Goal: Task Accomplishment & Management: Complete application form

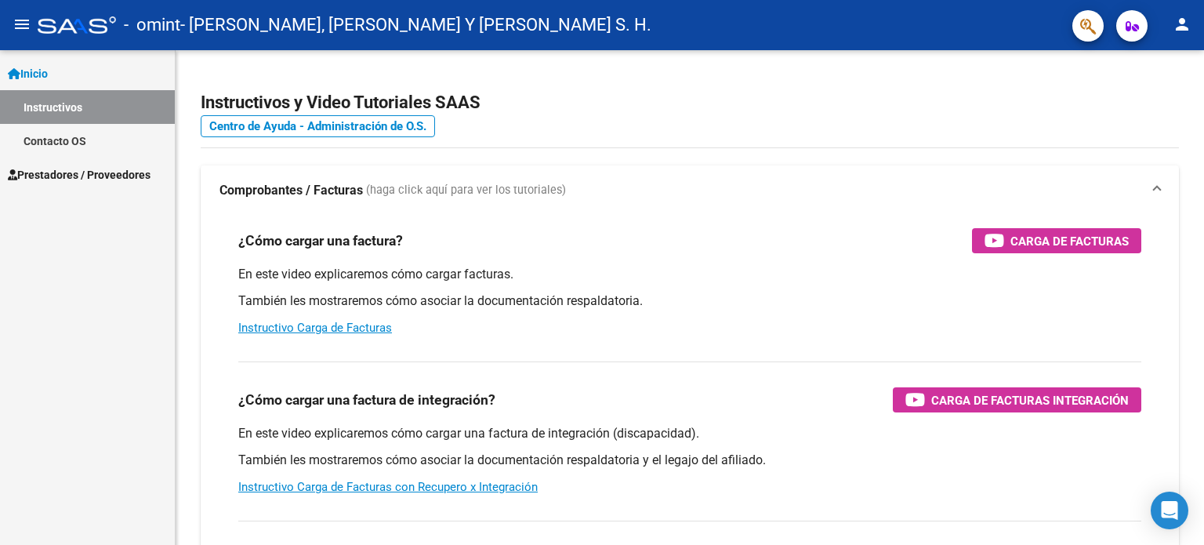
click at [78, 172] on span "Prestadores / Proveedores" at bounding box center [79, 174] width 143 height 17
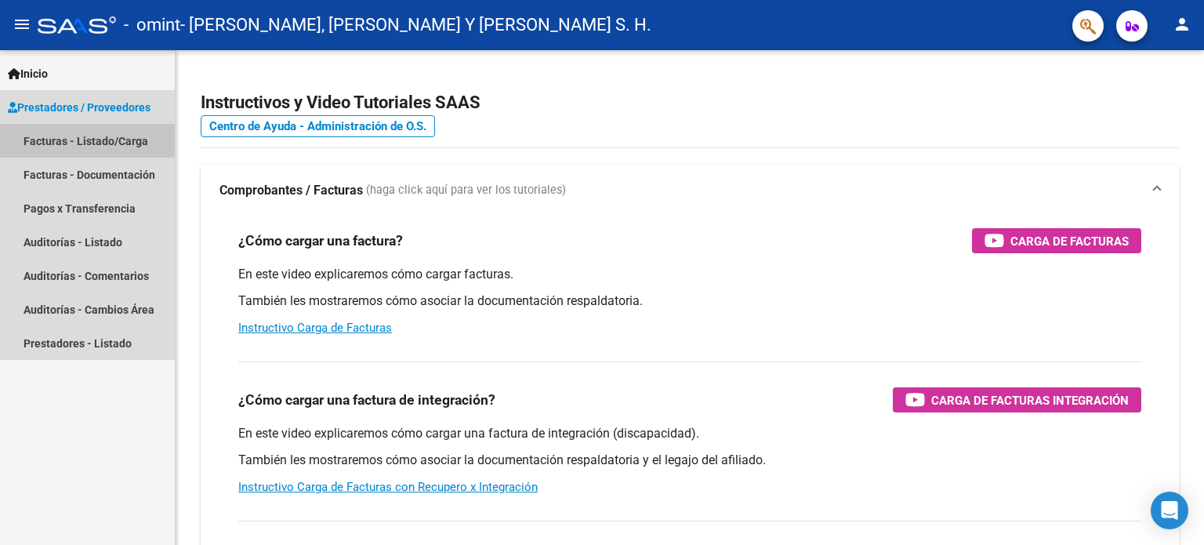
click at [85, 139] on link "Facturas - Listado/Carga" at bounding box center [87, 141] width 175 height 34
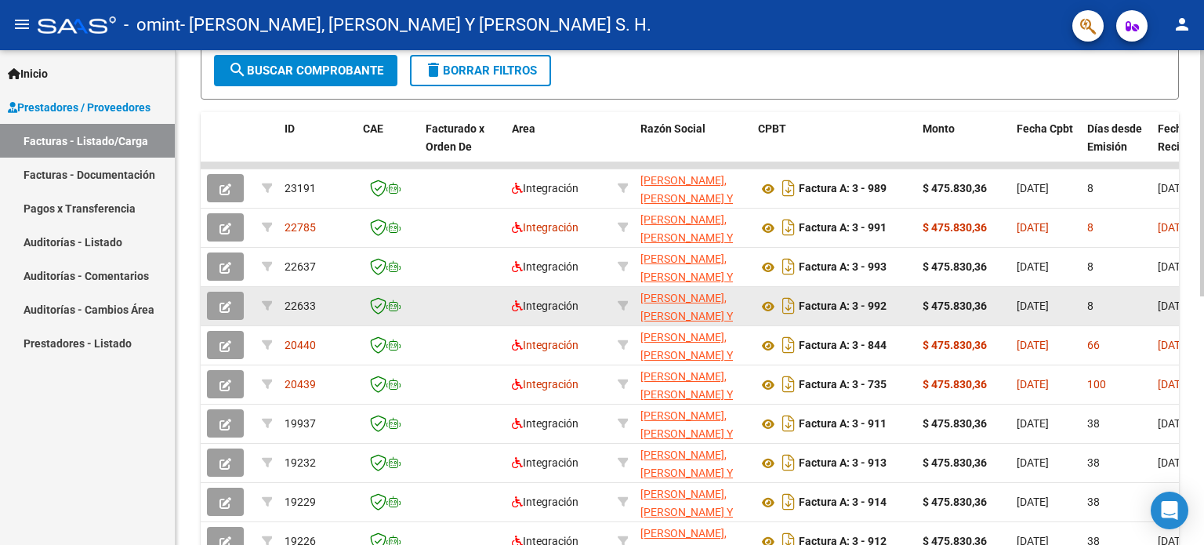
scroll to position [392, 0]
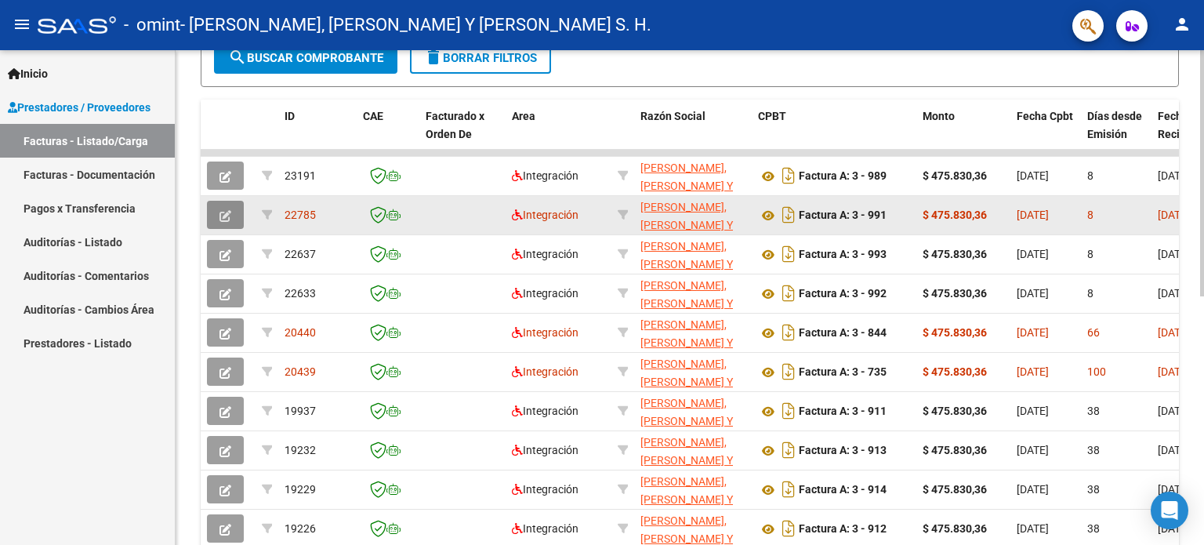
click at [223, 208] on span "button" at bounding box center [225, 215] width 12 height 14
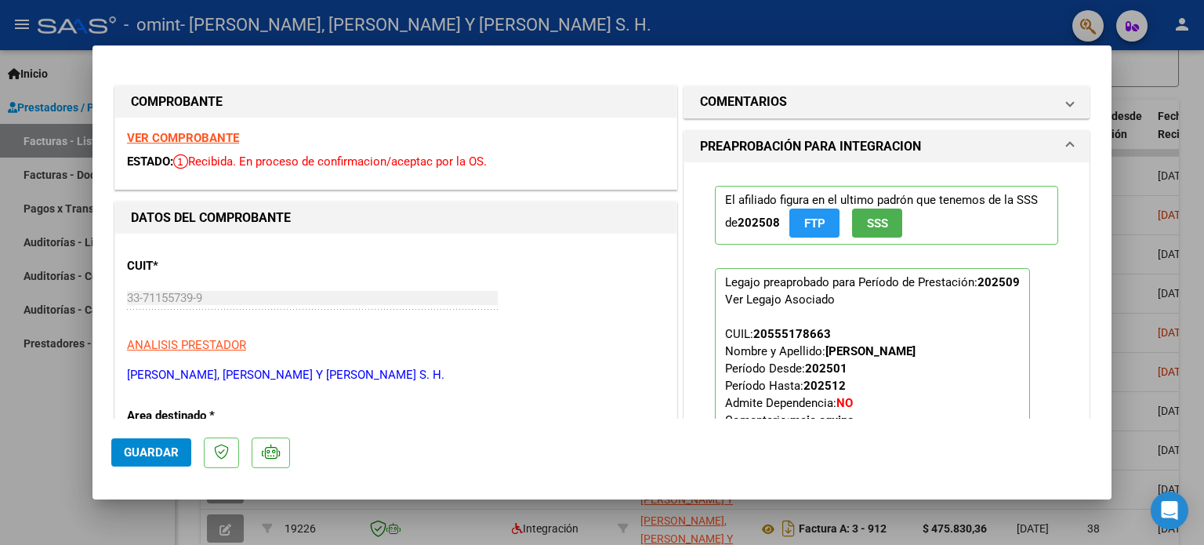
scroll to position [310, 0]
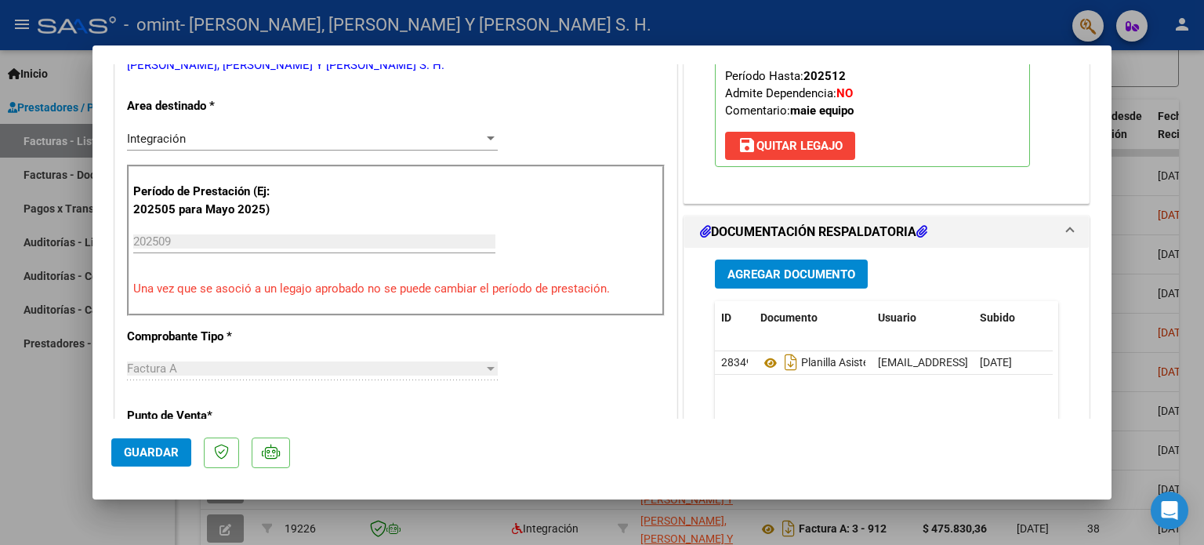
click at [1203, 244] on div at bounding box center [602, 272] width 1204 height 545
type input "$ 0,00"
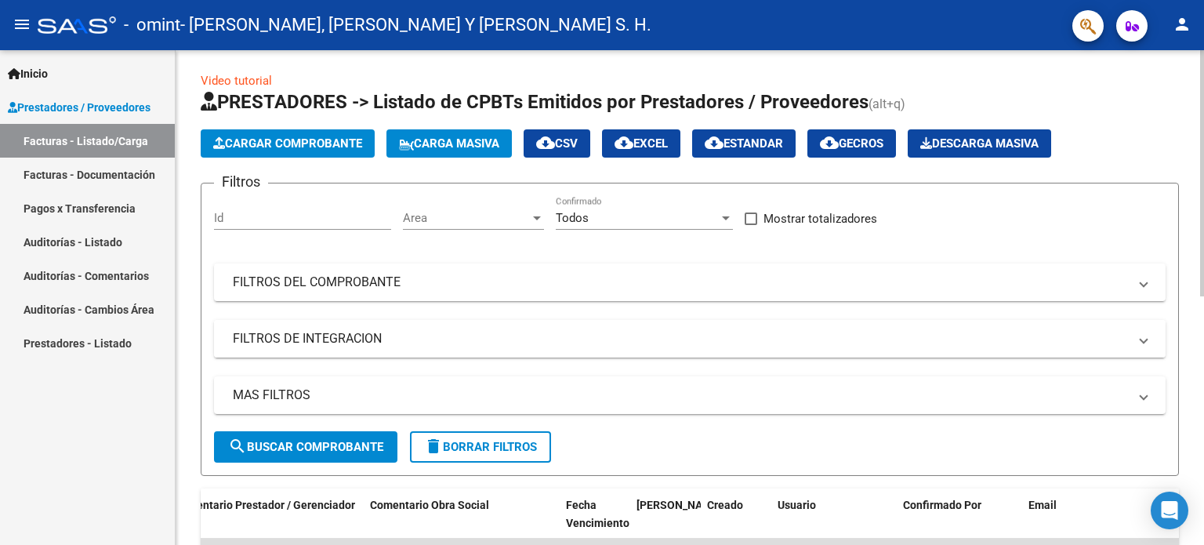
scroll to position [0, 0]
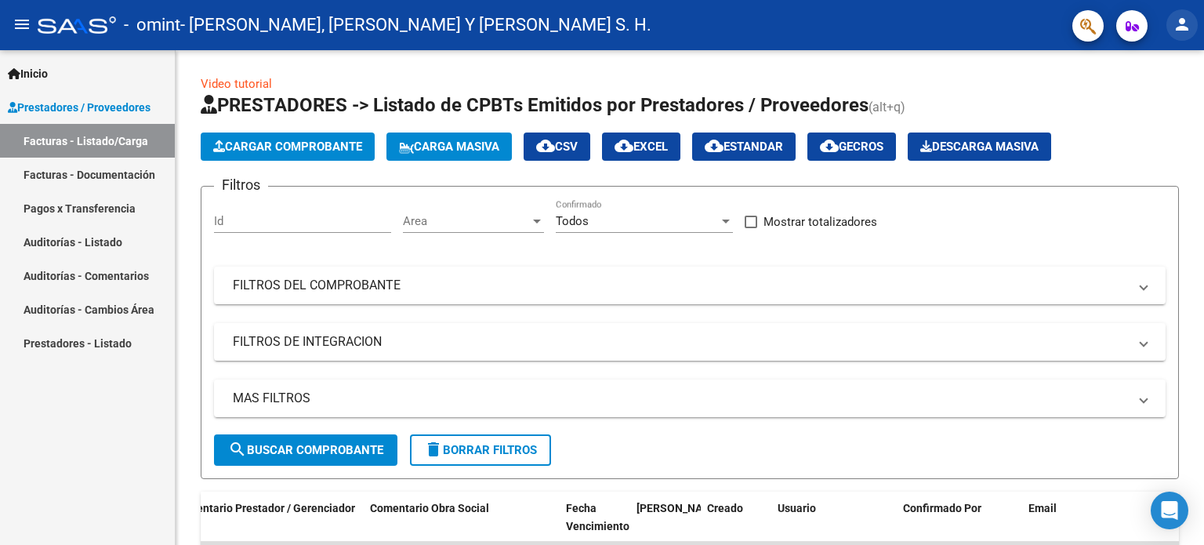
click at [1172, 21] on mat-icon "person" at bounding box center [1181, 24] width 19 height 19
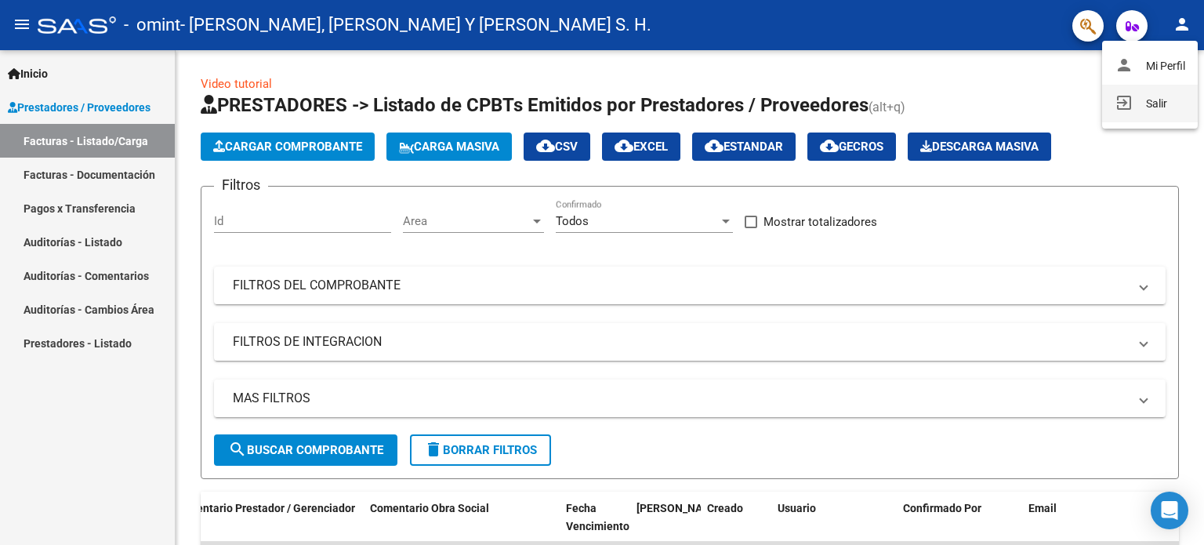
click at [1147, 106] on button "exit_to_app Salir" at bounding box center [1150, 104] width 96 height 38
